Goal: Browse casually: Explore the website without a specific task or goal

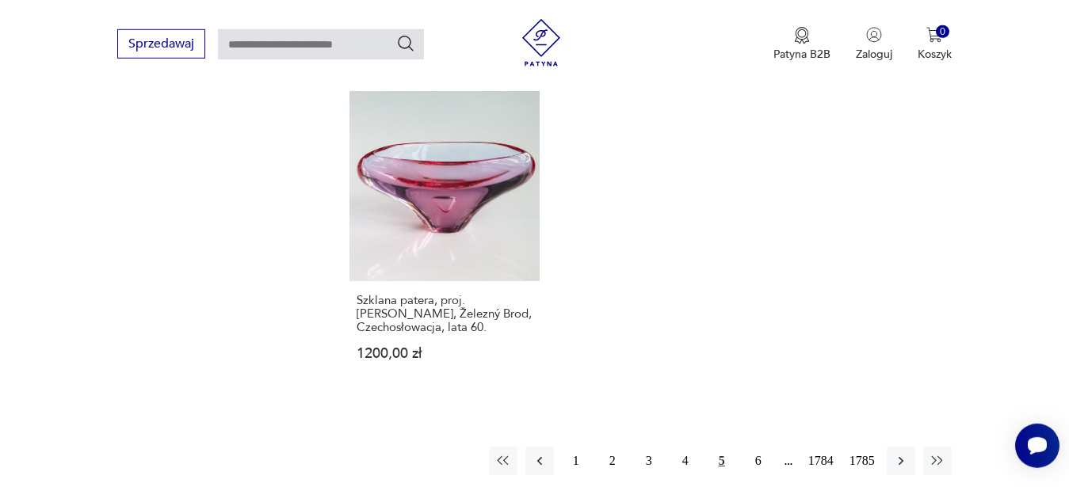
scroll to position [2187, 0]
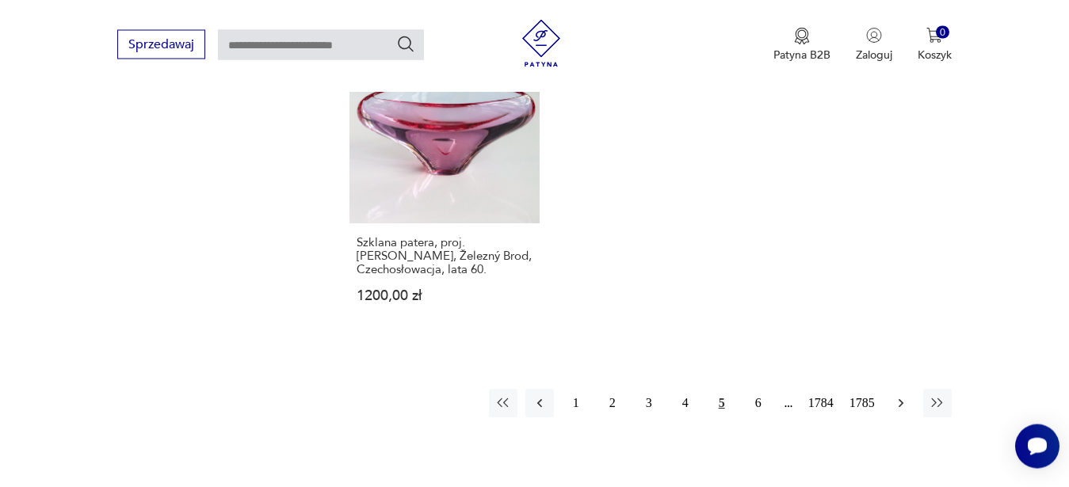
click at [898, 395] on icon "button" at bounding box center [901, 403] width 16 height 16
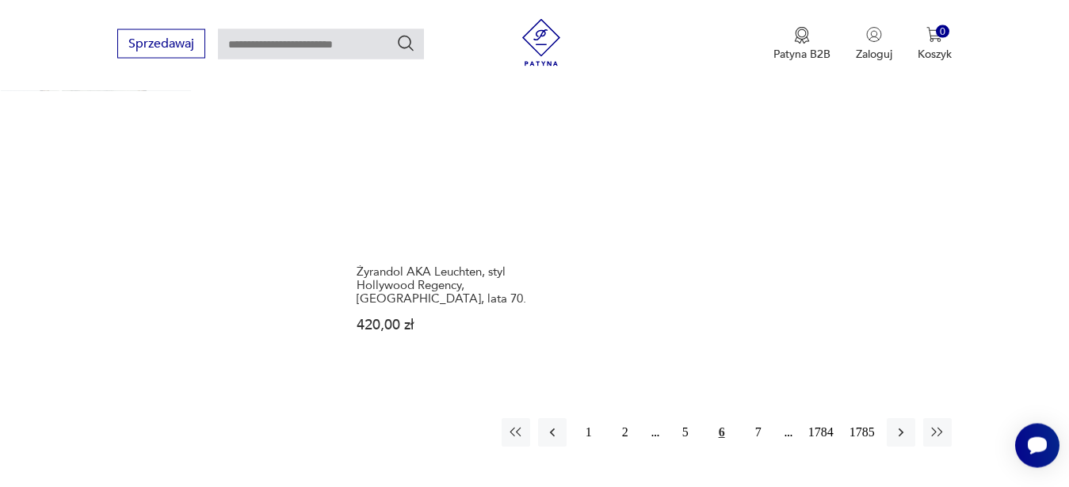
scroll to position [2106, 0]
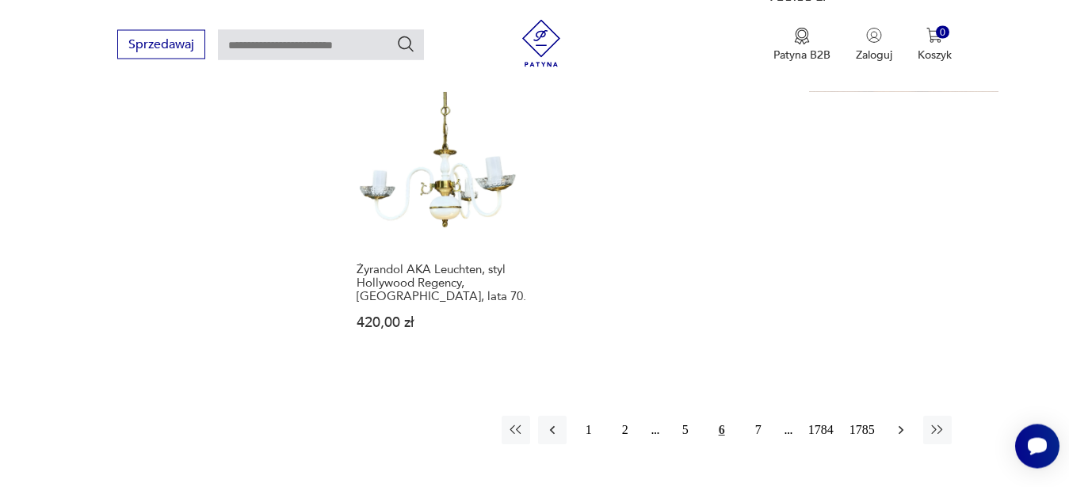
click at [897, 422] on icon "button" at bounding box center [901, 430] width 16 height 16
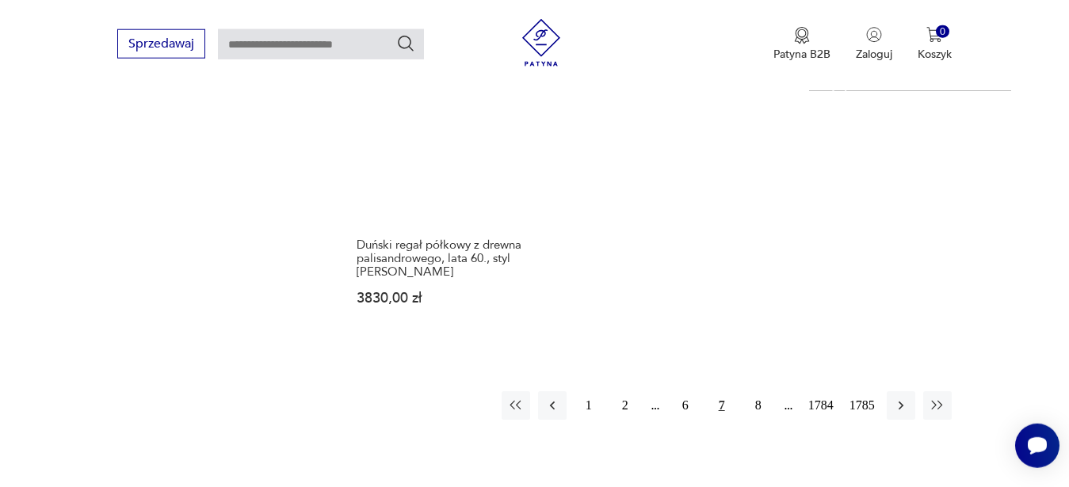
scroll to position [2065, 0]
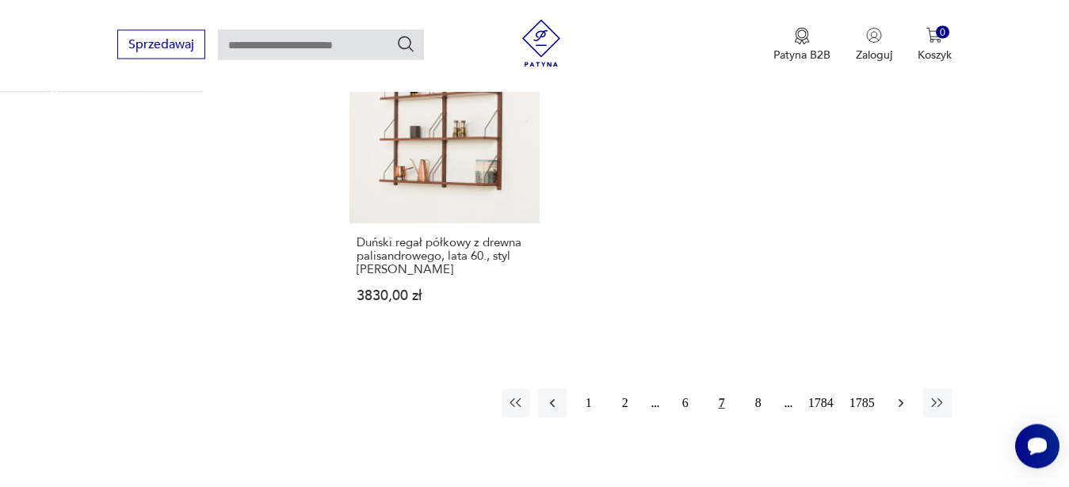
click at [905, 395] on icon "button" at bounding box center [901, 403] width 16 height 16
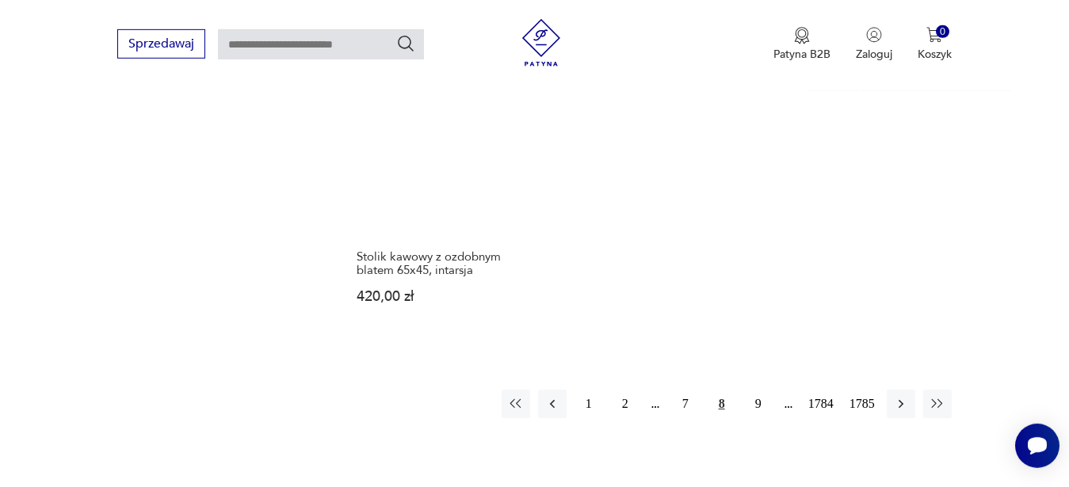
scroll to position [2106, 0]
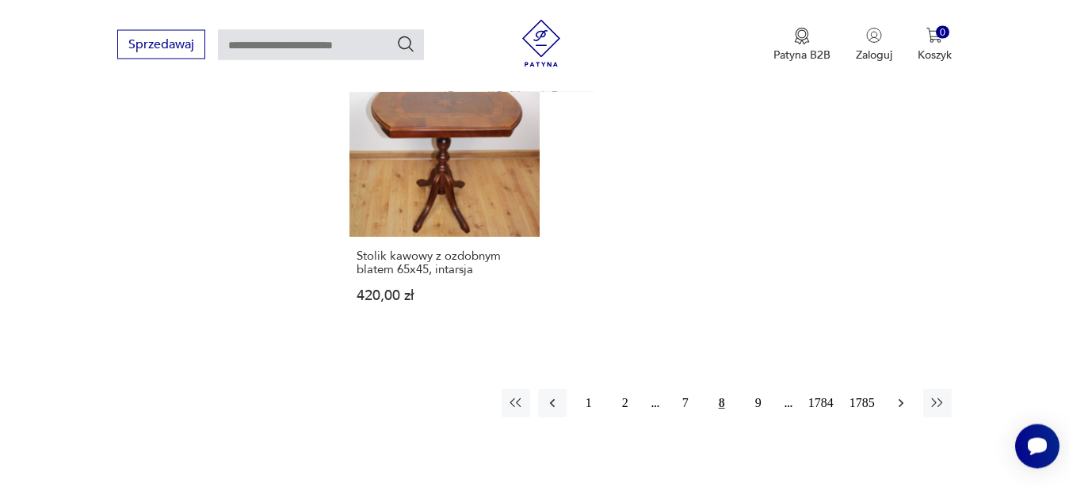
click at [905, 395] on icon "button" at bounding box center [901, 403] width 16 height 16
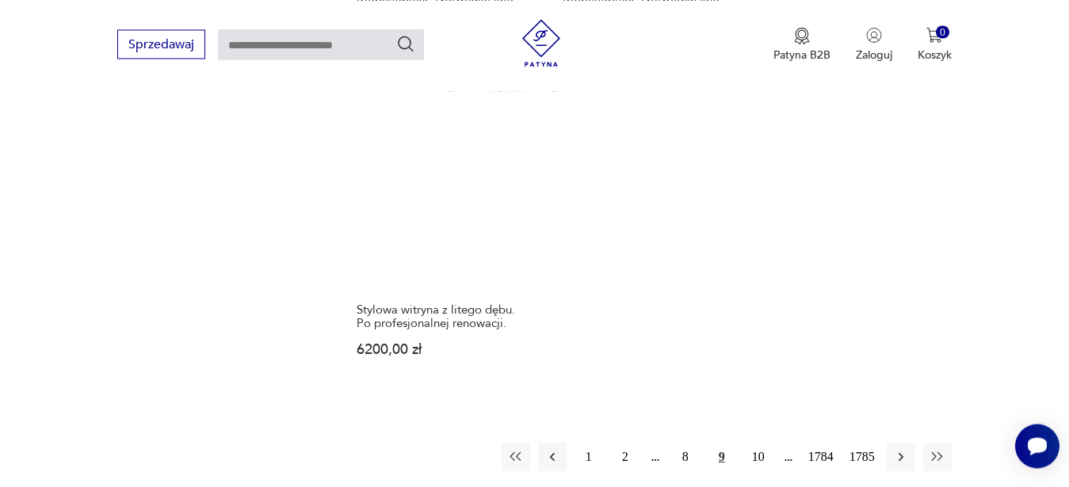
scroll to position [2146, 0]
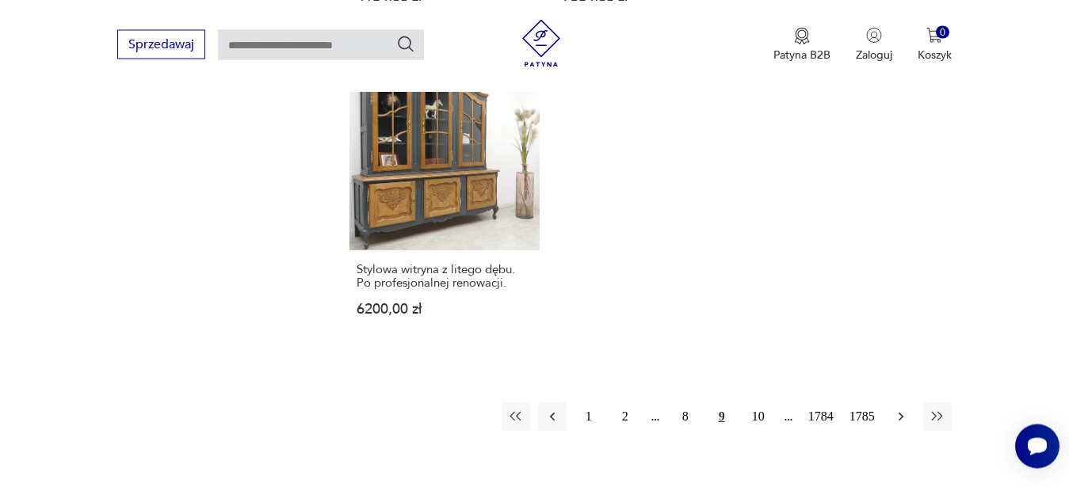
click at [900, 409] on icon "button" at bounding box center [901, 417] width 16 height 16
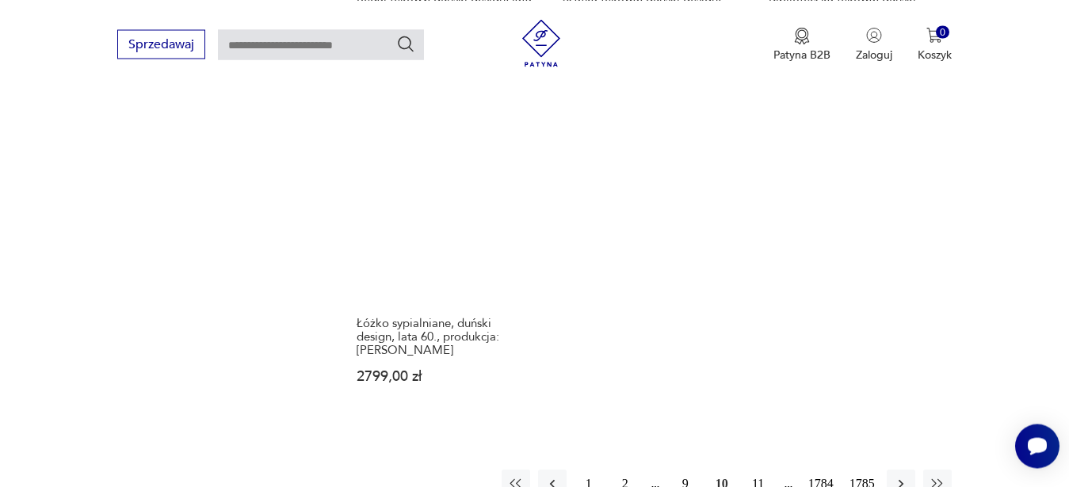
scroll to position [2106, 0]
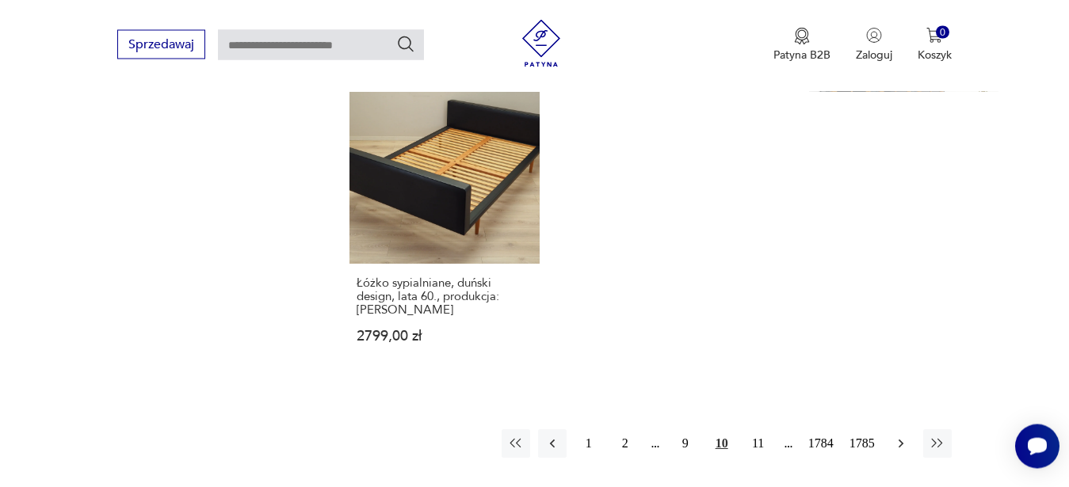
click at [900, 436] on icon "button" at bounding box center [901, 444] width 16 height 16
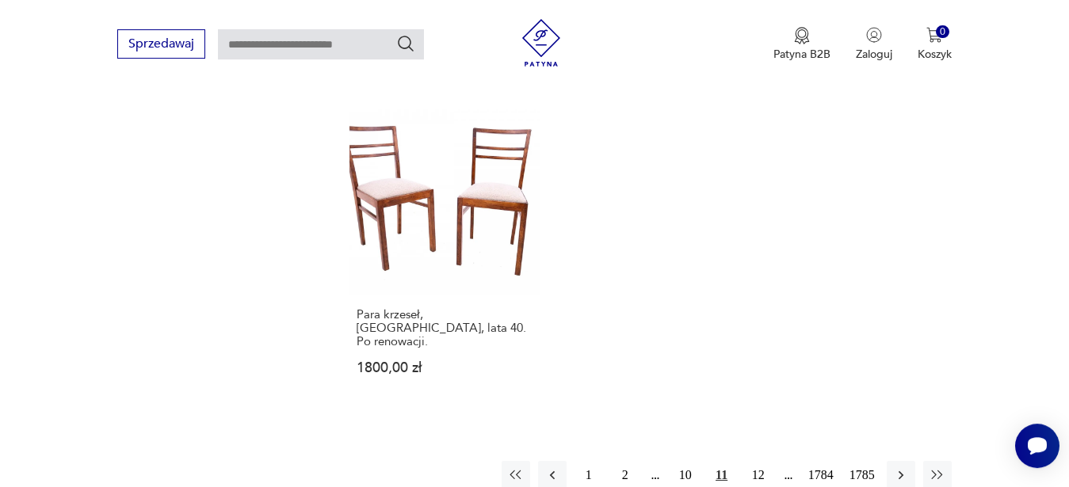
scroll to position [2106, 0]
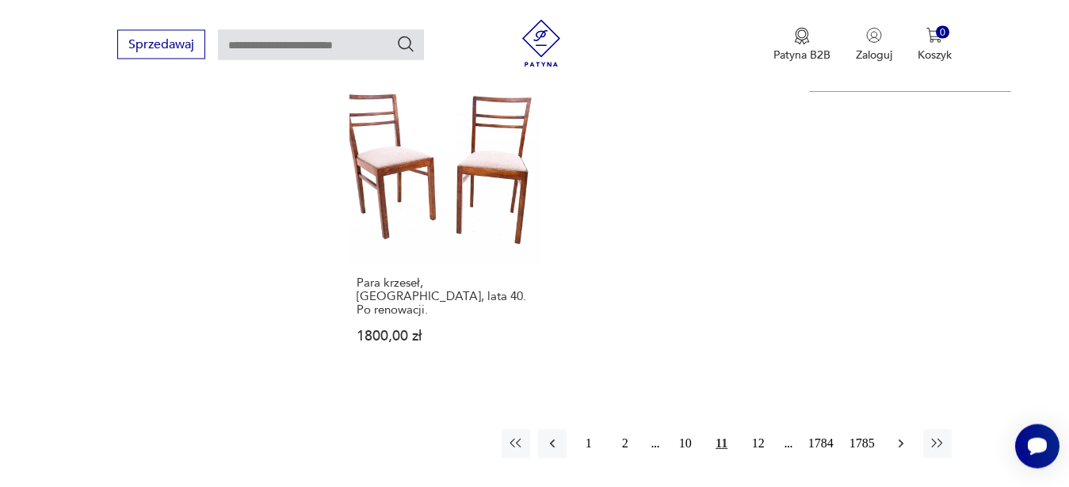
click at [903, 436] on icon "button" at bounding box center [901, 444] width 16 height 16
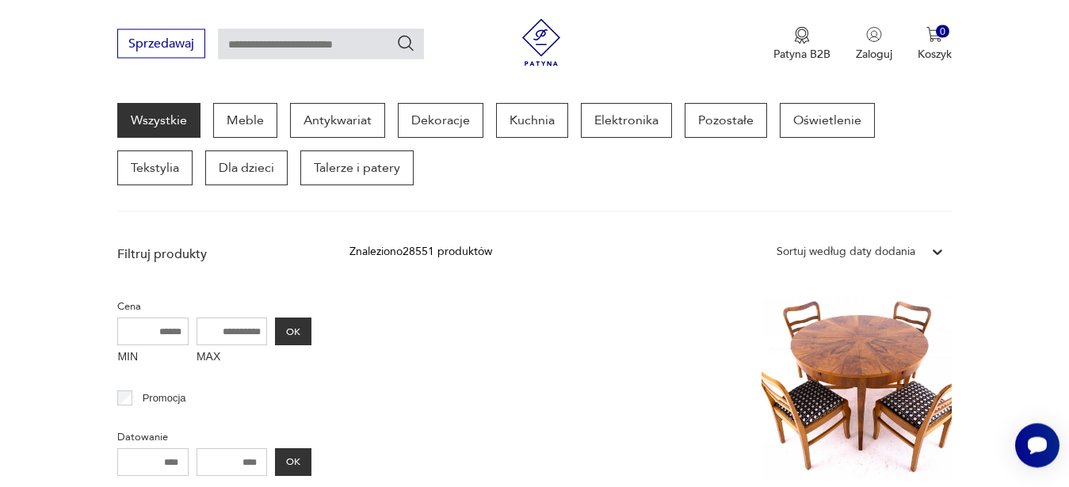
scroll to position [206, 0]
